Goal: Task Accomplishment & Management: Manage account settings

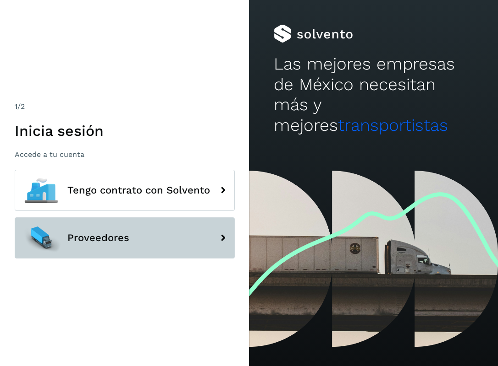
click at [180, 224] on button "Proveedores" at bounding box center [125, 238] width 220 height 41
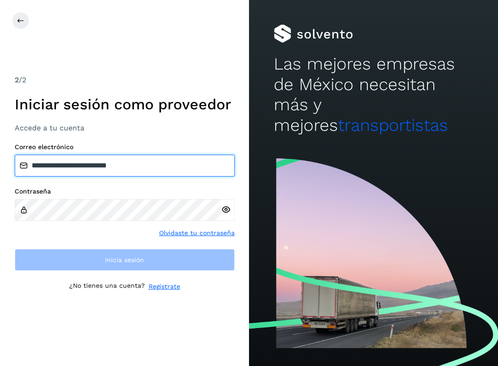
type input "**********"
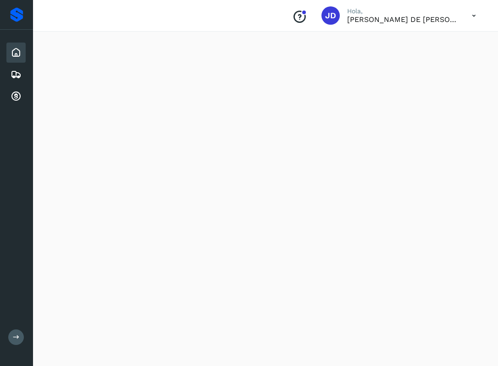
scroll to position [454, 0]
click at [21, 77] on icon at bounding box center [16, 74] width 11 height 11
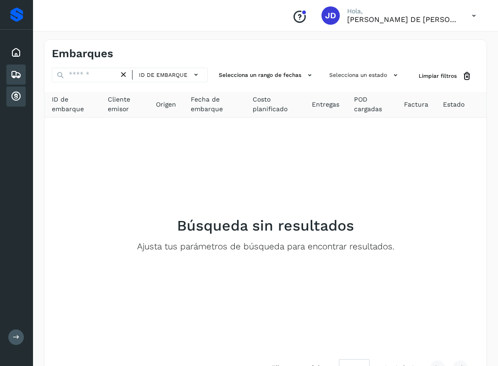
click at [16, 95] on icon at bounding box center [16, 96] width 11 height 11
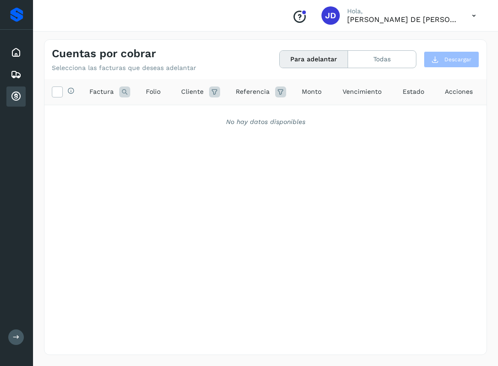
click at [391, 68] on div "Cuentas por cobrar Selecciona las facturas que deseas adelantar Para adelantar …" at bounding box center [265, 56] width 442 height 32
click at [391, 61] on button "Todas" at bounding box center [382, 59] width 68 height 17
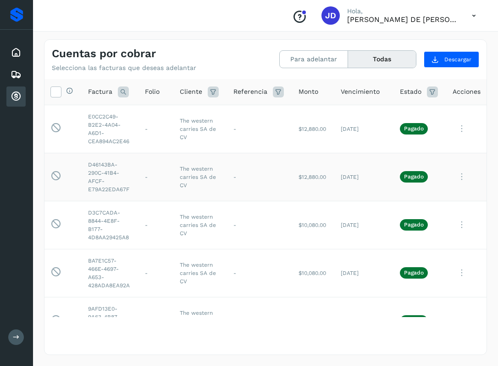
scroll to position [0, 1]
click at [463, 126] on icon at bounding box center [461, 129] width 18 height 19
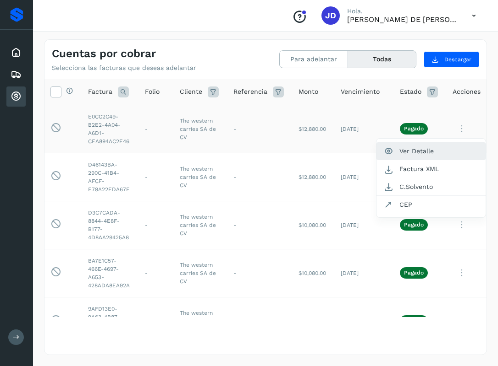
click at [404, 151] on button "Ver Detalle" at bounding box center [430, 151] width 109 height 18
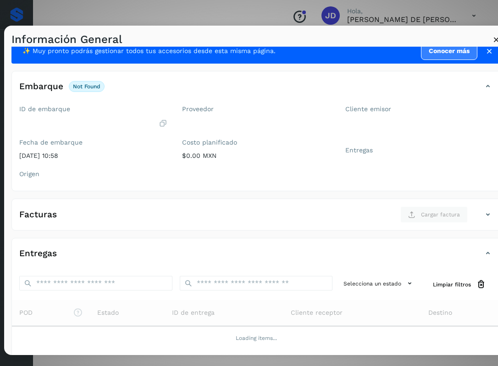
scroll to position [14, 0]
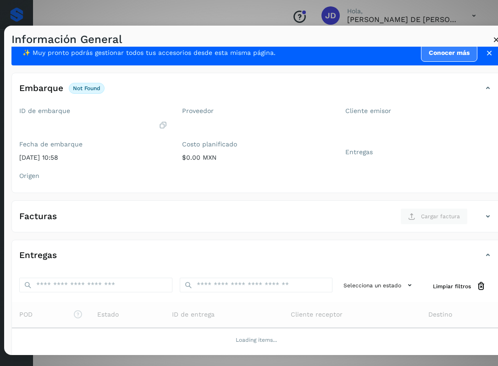
click at [454, 54] on link "Conocer más" at bounding box center [449, 53] width 56 height 18
